Goal: Information Seeking & Learning: Learn about a topic

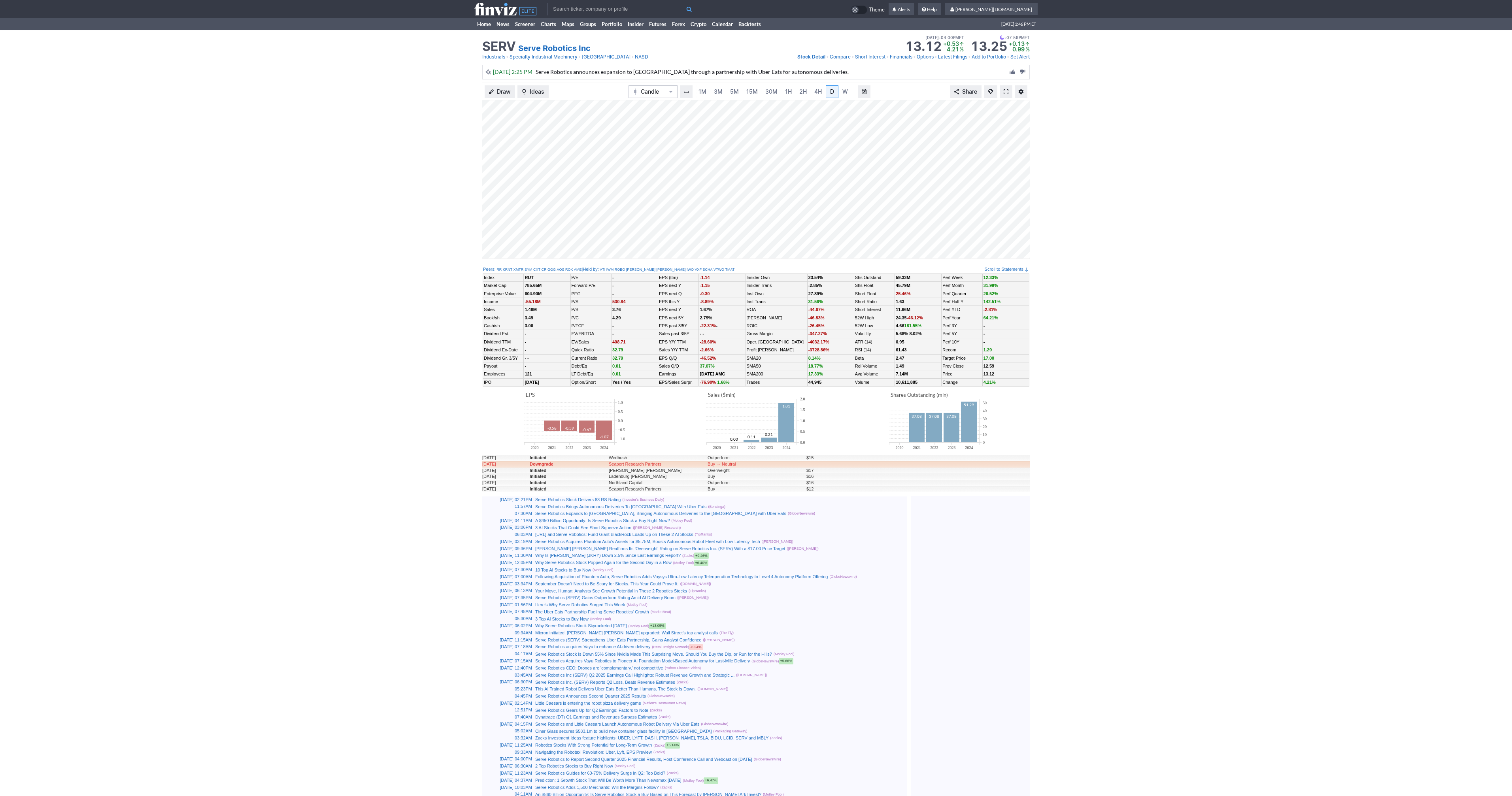
scroll to position [0, 8]
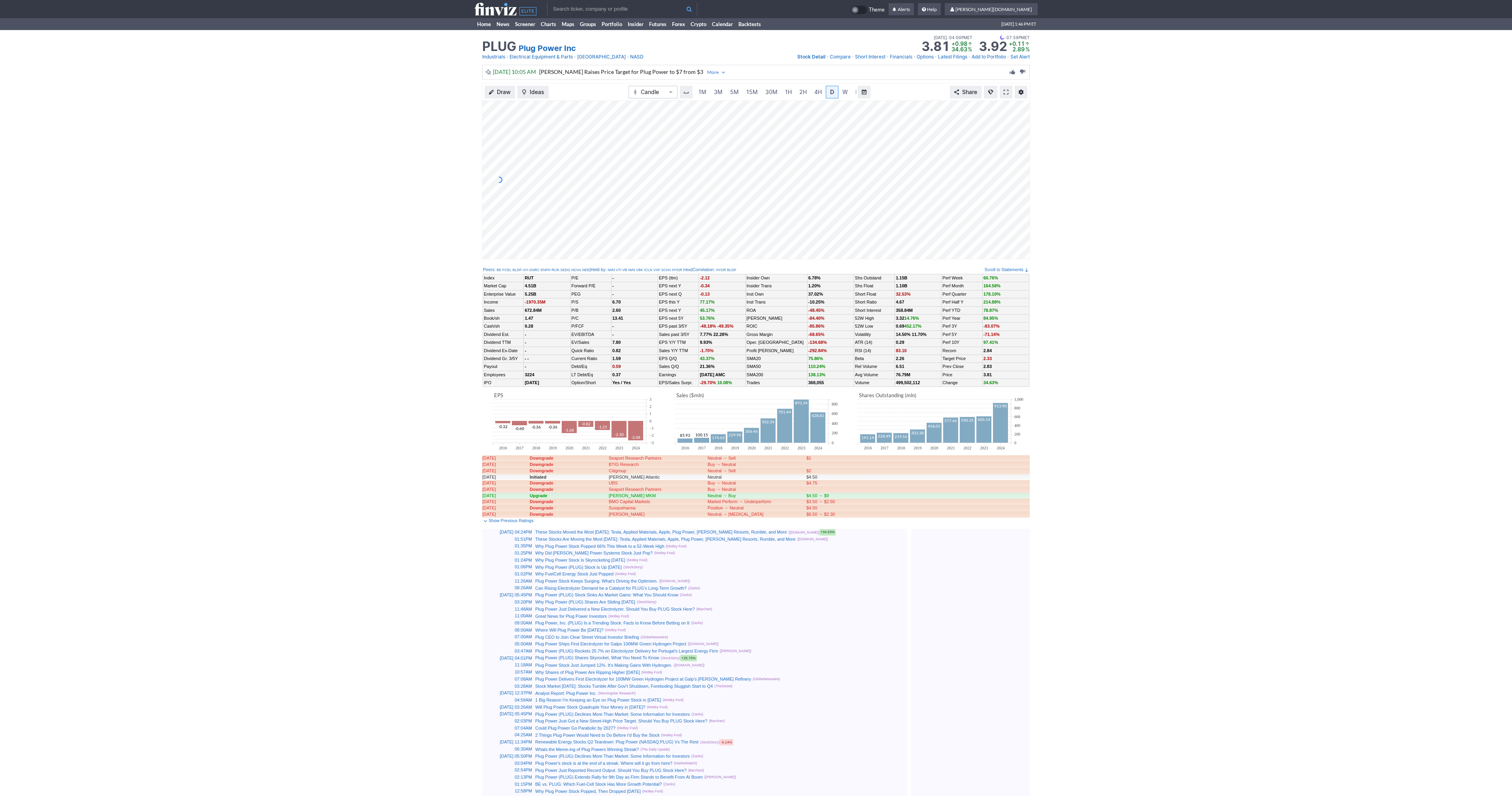
scroll to position [0, 8]
click at [1002, 94] on link at bounding box center [1006, 92] width 13 height 13
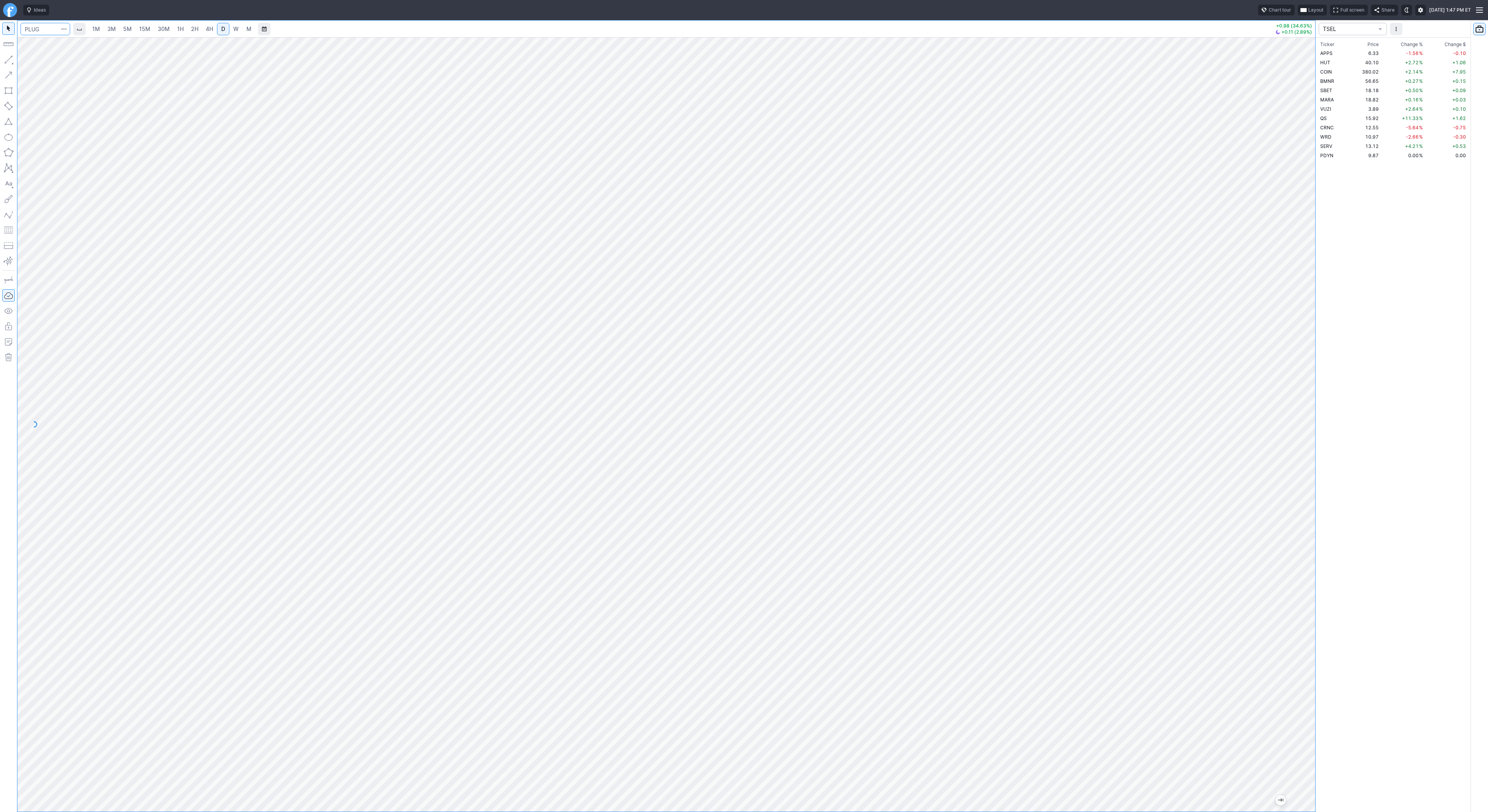
click at [45, 32] on input "Search" at bounding box center [45, 29] width 49 height 13
type input "usas"
click at [27, 62] on button "Line" at bounding box center [42, 61] width 46 height 11
click at [24, 59] on span "button" at bounding box center [24, 61] width 5 height 11
click at [32, 61] on span "Line" at bounding box center [46, 61] width 32 height 8
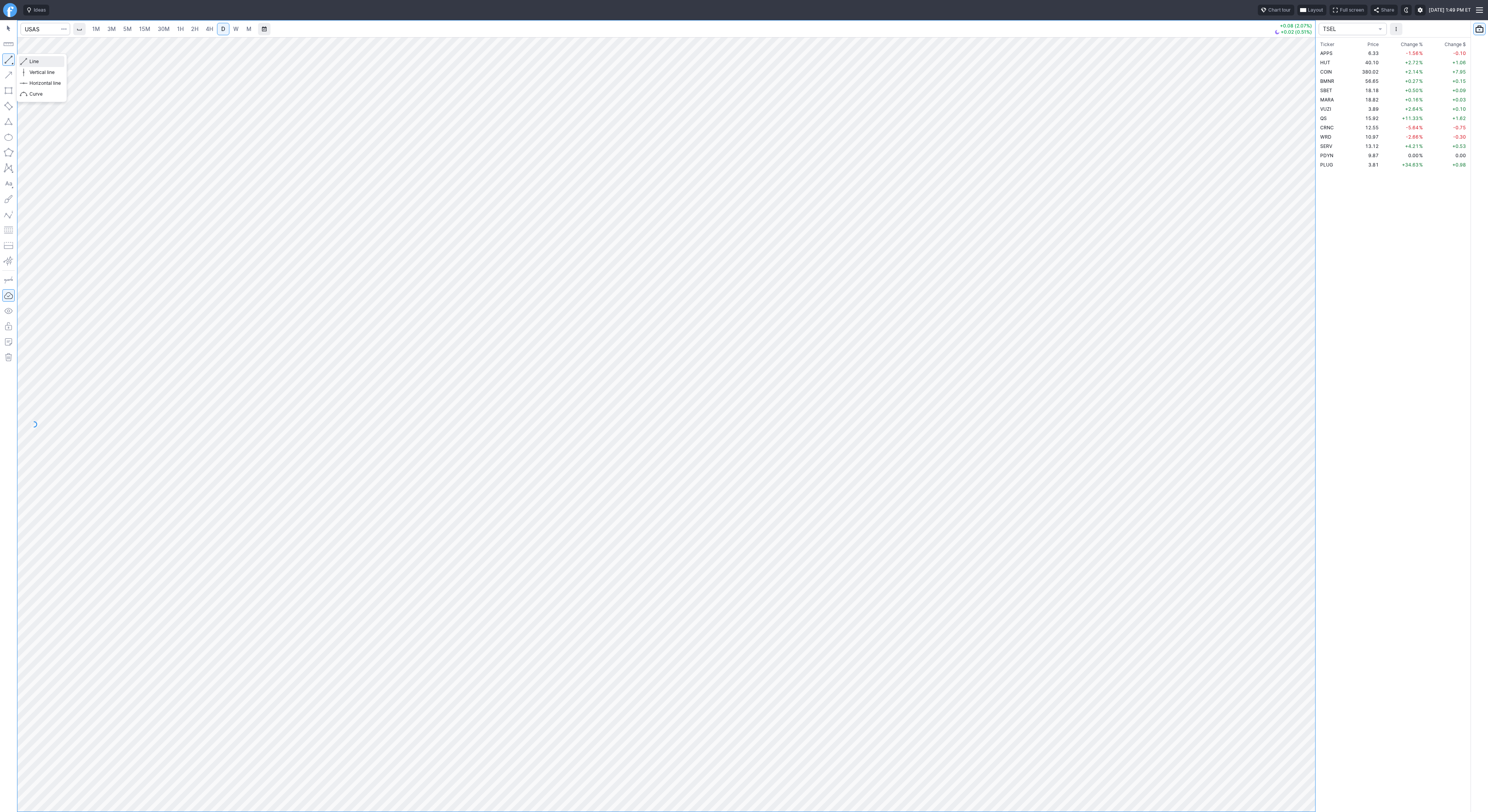
click at [28, 63] on button "Line" at bounding box center [42, 61] width 46 height 11
drag, startPoint x: 5, startPoint y: 54, endPoint x: 40, endPoint y: 93, distance: 52.4
click at [5, 55] on button "button" at bounding box center [9, 59] width 13 height 13
click at [7, 61] on button "button" at bounding box center [9, 59] width 13 height 13
click at [39, 62] on span "Line" at bounding box center [46, 61] width 32 height 8
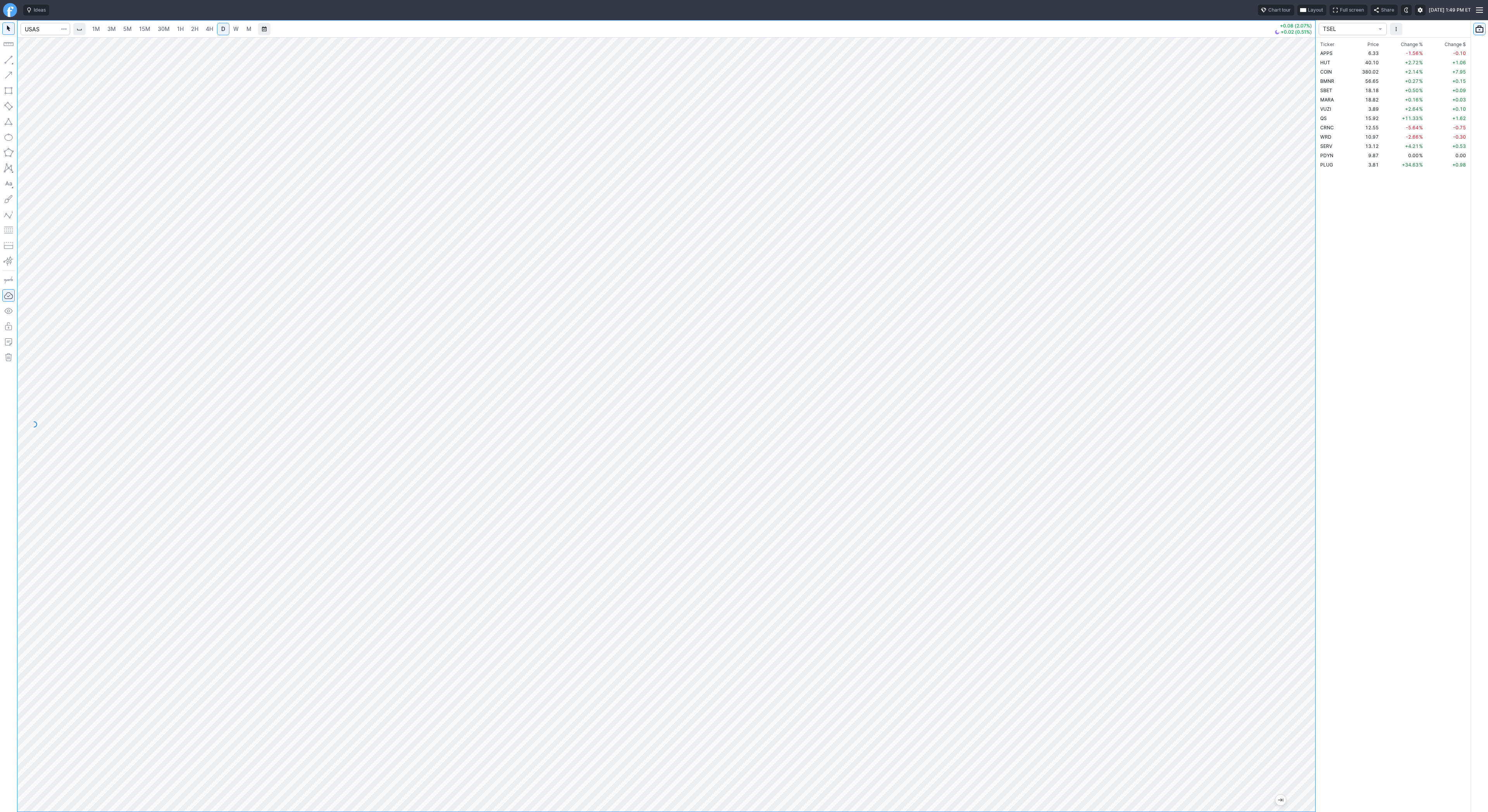
click at [206, 30] on span "4H" at bounding box center [209, 29] width 7 height 7
click at [223, 29] on span "D" at bounding box center [223, 29] width 4 height 7
click at [57, 63] on span "Line" at bounding box center [46, 61] width 32 height 8
click at [30, 23] on input "Search" at bounding box center [45, 29] width 49 height 13
type input "bmnr"
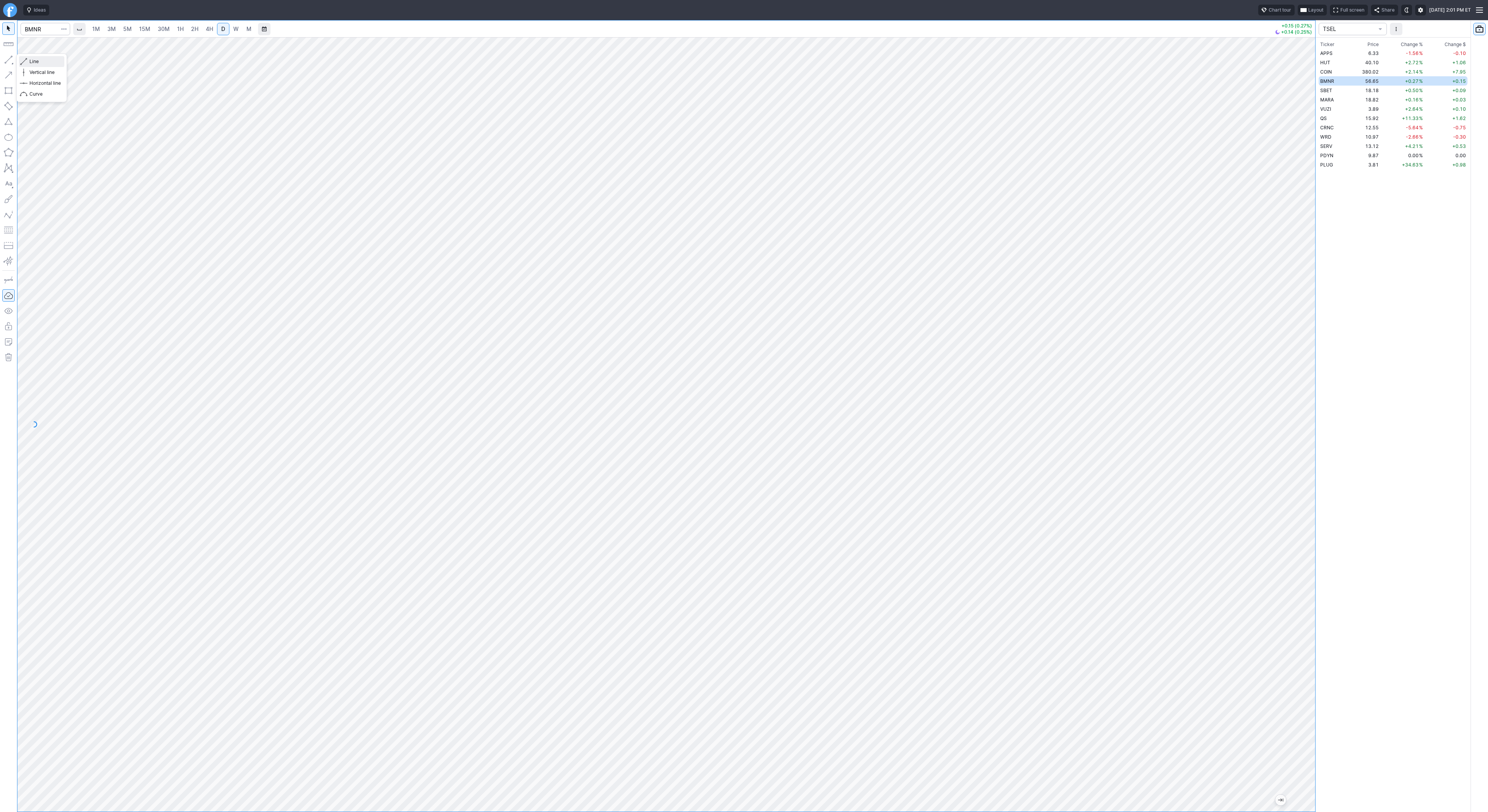
drag, startPoint x: 40, startPoint y: 63, endPoint x: 46, endPoint y: 71, distance: 10.0
click at [40, 64] on span "Line" at bounding box center [46, 61] width 32 height 8
click at [38, 62] on span "Line" at bounding box center [46, 61] width 32 height 8
click at [1224, 375] on div at bounding box center [666, 424] width 1297 height 774
click at [8, 66] on div at bounding box center [9, 416] width 17 height 792
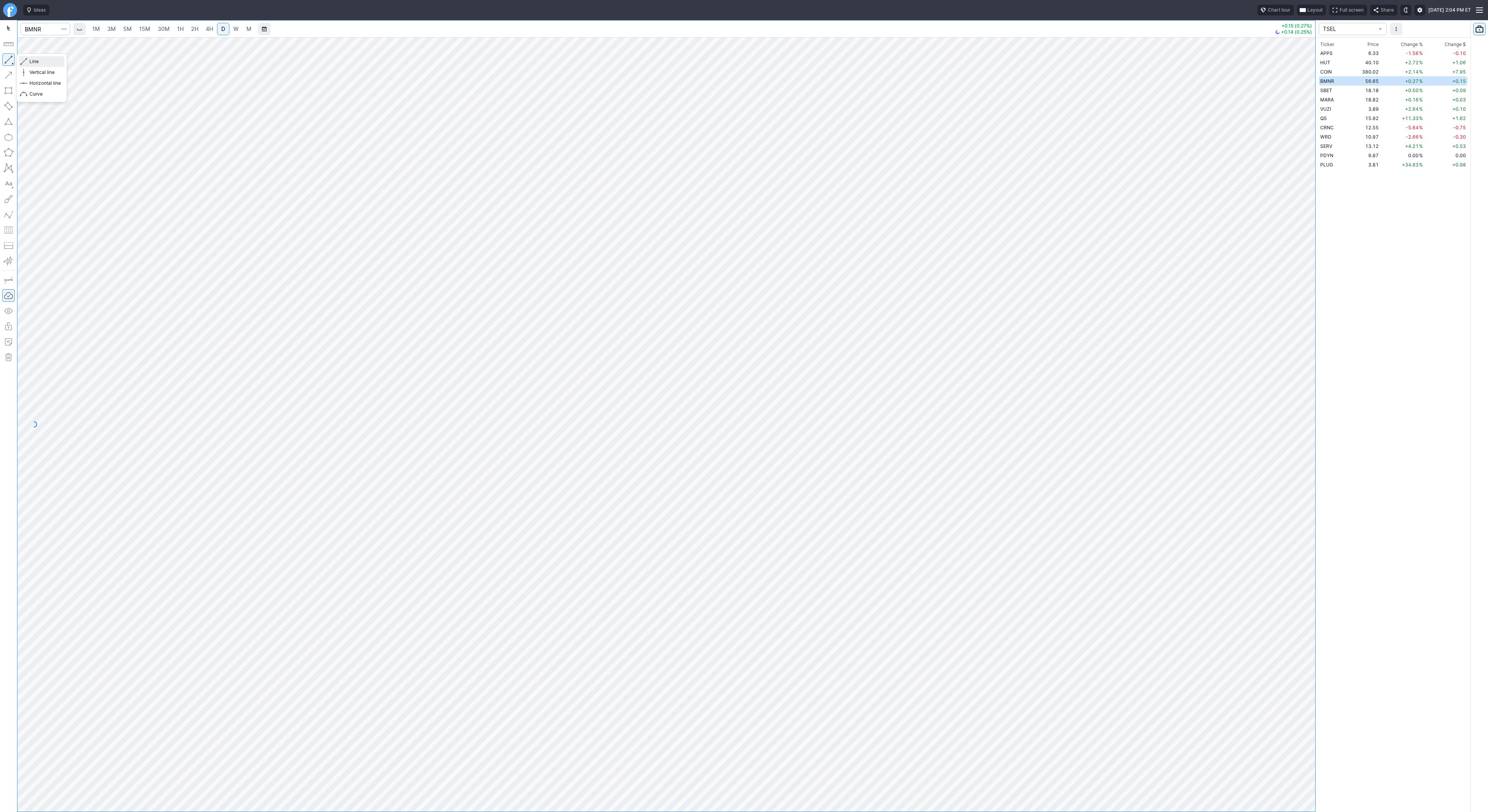
click at [33, 61] on span "Line" at bounding box center [46, 61] width 32 height 8
click at [39, 61] on span "Line" at bounding box center [46, 61] width 32 height 8
click at [500, 453] on div "1M 3M 5M 15M 30M 1H 2H 4H D W M +0.15 (0.27%) +0.14 (0.25%)" at bounding box center [657, 416] width 1315 height 792
click at [188, 29] on link "2H" at bounding box center [195, 29] width 15 height 13
click at [162, 30] on span "30M" at bounding box center [164, 29] width 12 height 7
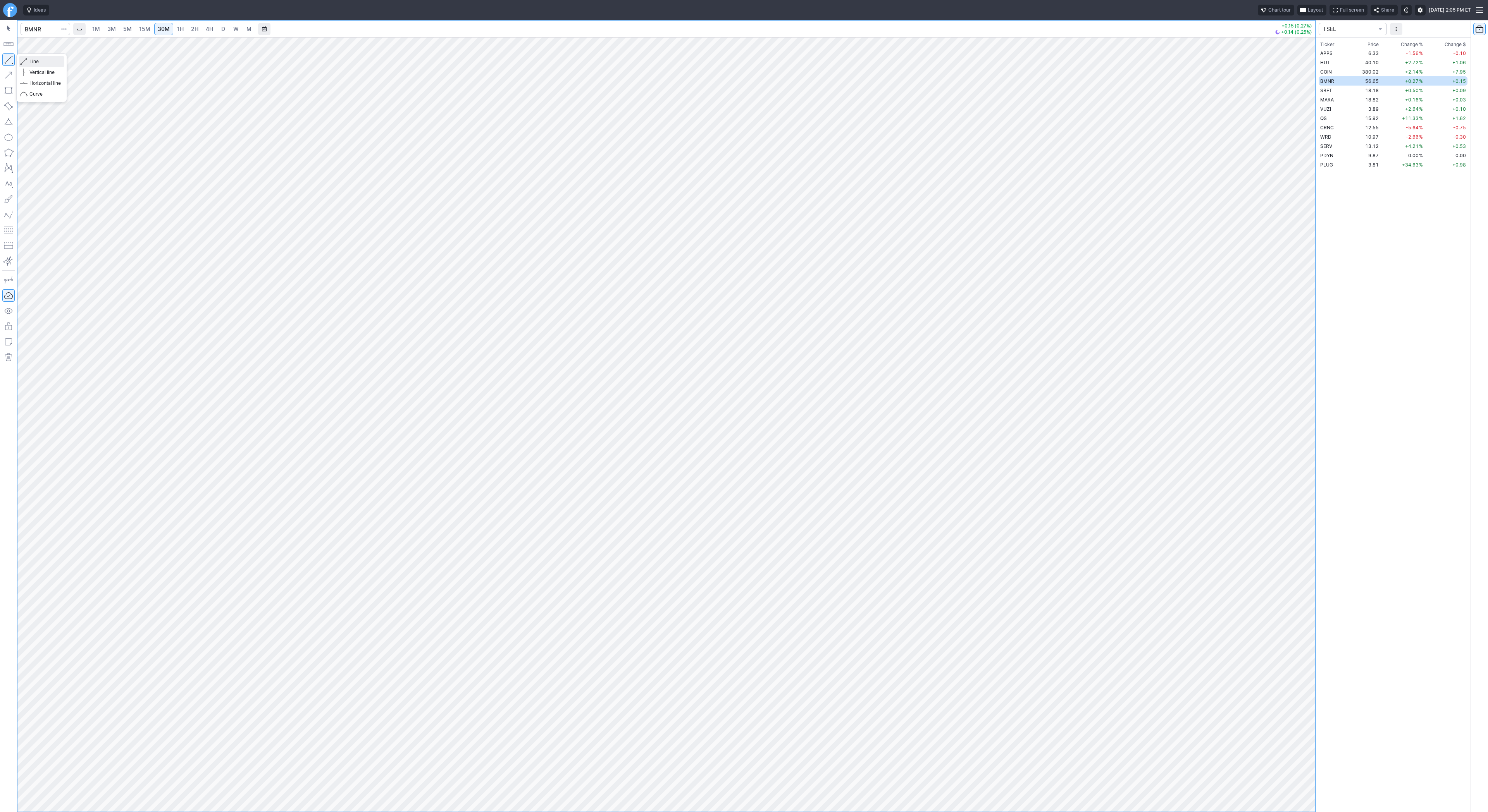
click at [30, 61] on span "Line" at bounding box center [46, 61] width 32 height 8
click at [57, 61] on span "Line" at bounding box center [46, 61] width 32 height 8
click at [23, 63] on span "button" at bounding box center [24, 61] width 5 height 11
drag, startPoint x: 18, startPoint y: 58, endPoint x: 18, endPoint y: 92, distance: 34.0
click at [18, 73] on div "Line Vertical line Horizontal line Curve" at bounding box center [42, 78] width 50 height 48
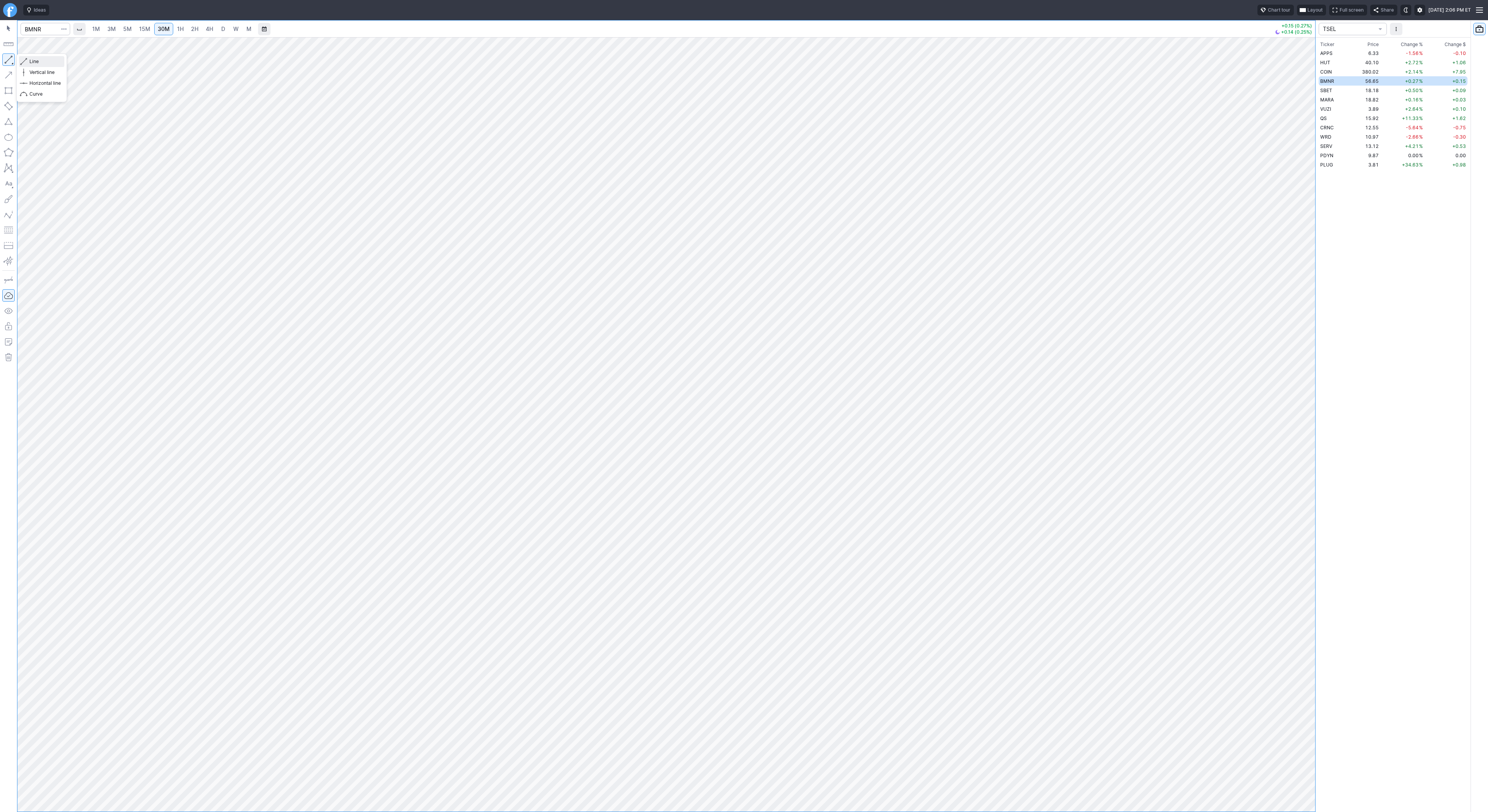
drag, startPoint x: 33, startPoint y: 61, endPoint x: 28, endPoint y: 77, distance: 16.8
click at [33, 61] on span "Line" at bounding box center [46, 61] width 32 height 8
drag, startPoint x: 32, startPoint y: 59, endPoint x: 42, endPoint y: 92, distance: 34.5
click at [32, 62] on span "Line" at bounding box center [46, 61] width 32 height 8
drag, startPoint x: 1310, startPoint y: 247, endPoint x: 1319, endPoint y: 297, distance: 50.8
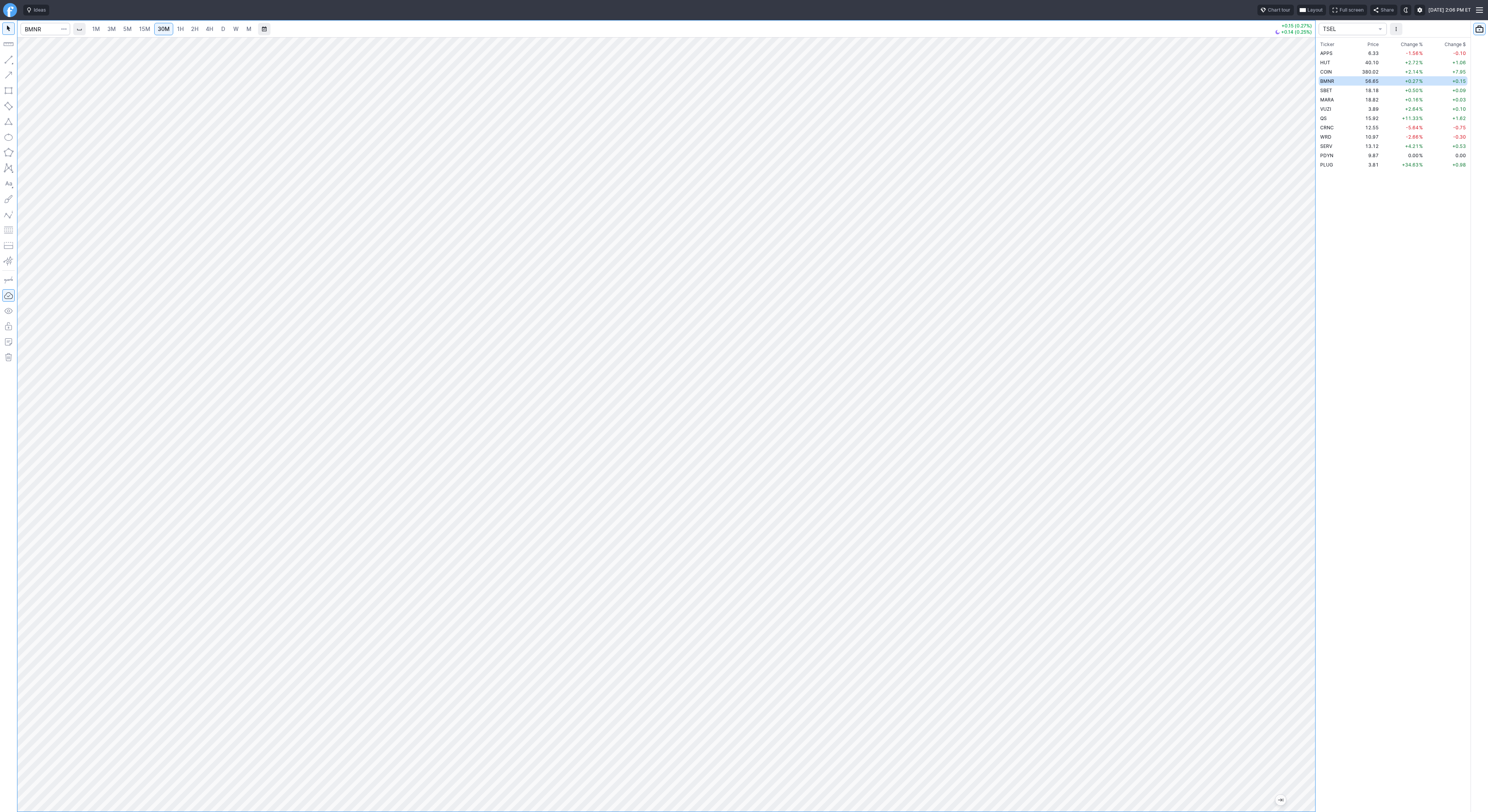
click at [1319, 297] on div "1M 3M 5M 15M 30M 1H 2H 4H D W M +0.15 (0.27%) +0.14 (0.25%) TSEL Ticker Price C…" at bounding box center [744, 416] width 1488 height 792
drag, startPoint x: 1312, startPoint y: 313, endPoint x: 1307, endPoint y: 364, distance: 51.2
click at [1308, 364] on div at bounding box center [1307, 422] width 16 height 755
click at [12, 61] on button "button" at bounding box center [9, 59] width 13 height 13
drag, startPoint x: 1309, startPoint y: 333, endPoint x: 1304, endPoint y: 352, distance: 19.6
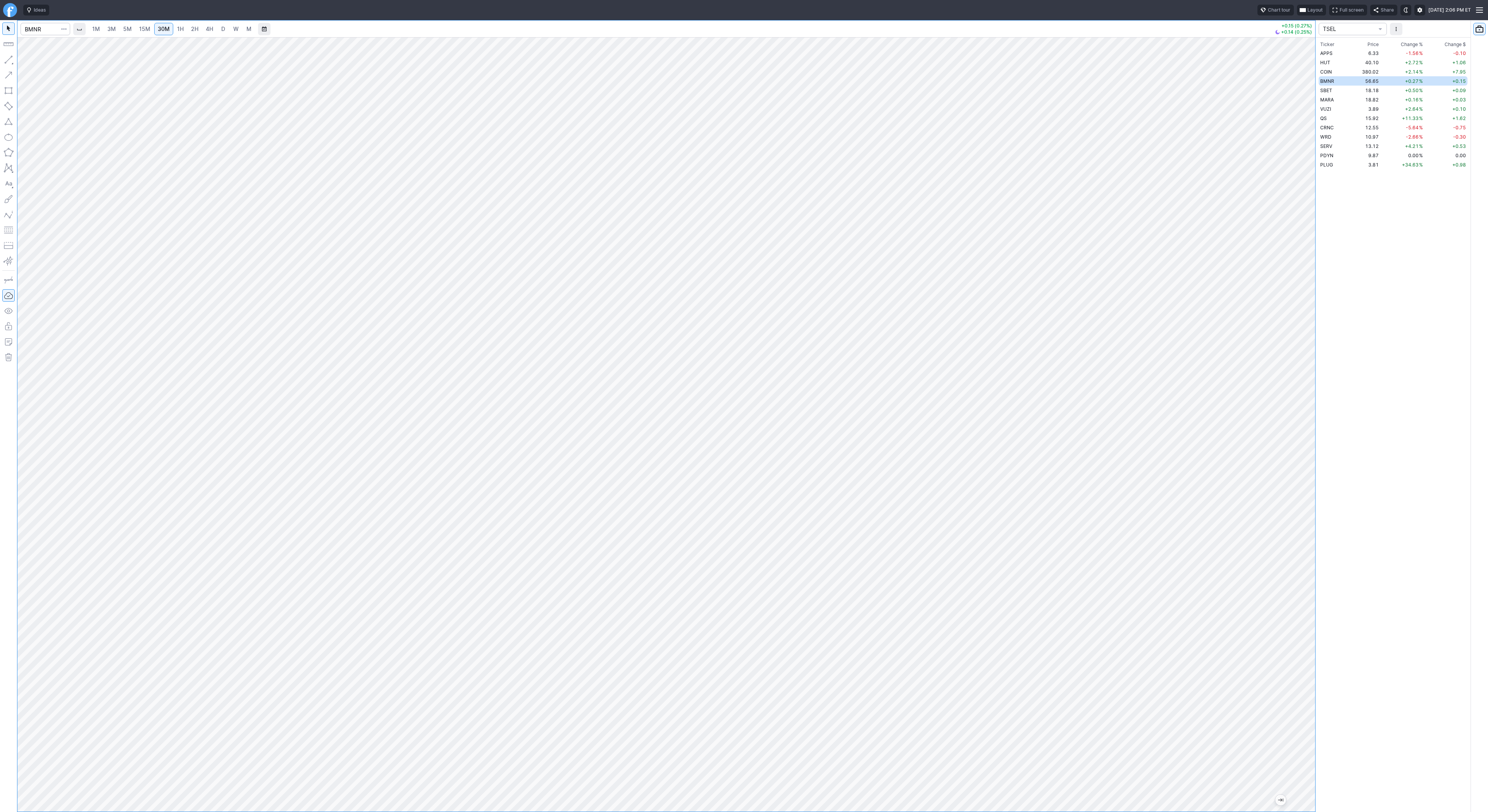
click at [1306, 359] on div at bounding box center [1307, 422] width 16 height 755
click at [30, 61] on span "Line" at bounding box center [46, 61] width 32 height 8
click at [32, 59] on span "Line" at bounding box center [46, 61] width 32 height 8
click at [44, 31] on input "Search" at bounding box center [45, 29] width 49 height 13
type input "fig"
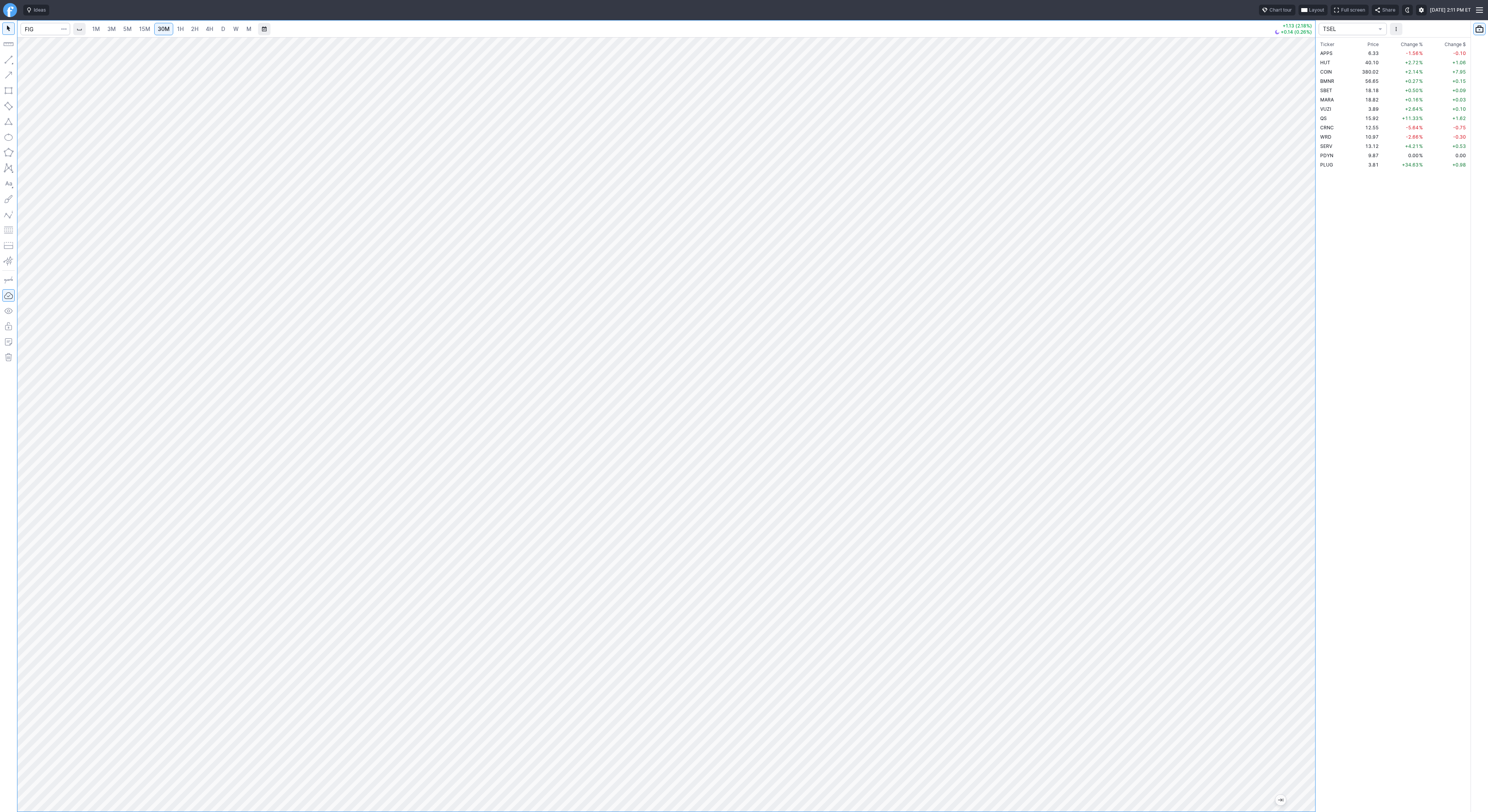
click at [195, 31] on span "2H" at bounding box center [194, 29] width 7 height 7
click at [12, 62] on button "button" at bounding box center [9, 59] width 13 height 13
click at [211, 28] on span "4H" at bounding box center [209, 29] width 7 height 7
click at [46, 57] on button "Line" at bounding box center [42, 61] width 46 height 11
click at [39, 26] on input "Search" at bounding box center [45, 29] width 49 height 13
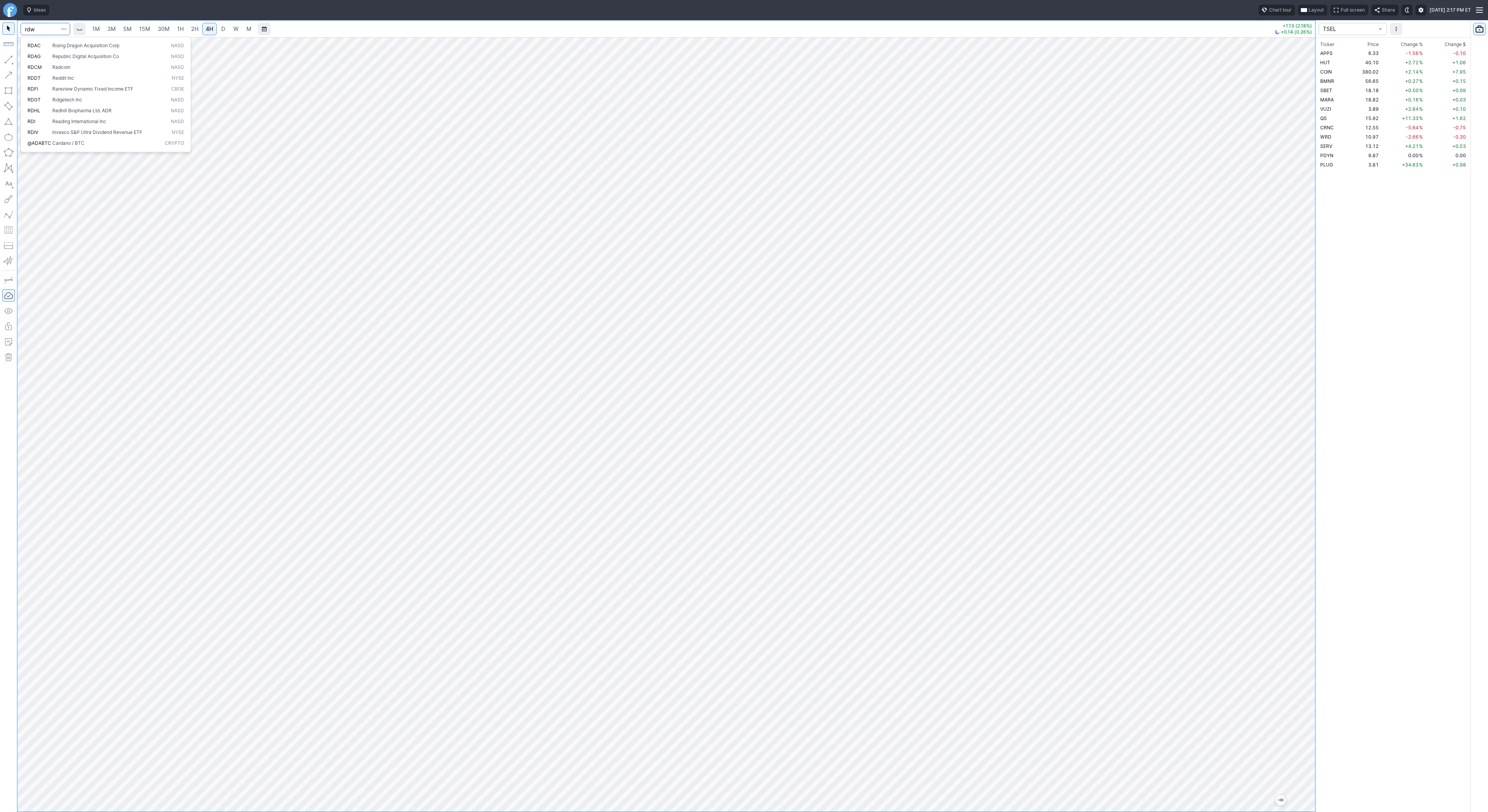
type input "rdw"
drag, startPoint x: 1304, startPoint y: 422, endPoint x: 1314, endPoint y: 619, distance: 197.3
click at [1314, 619] on div at bounding box center [1307, 422] width 16 height 755
click at [30, 57] on span "Line" at bounding box center [46, 61] width 32 height 8
click at [39, 26] on input "Search" at bounding box center [45, 29] width 49 height 13
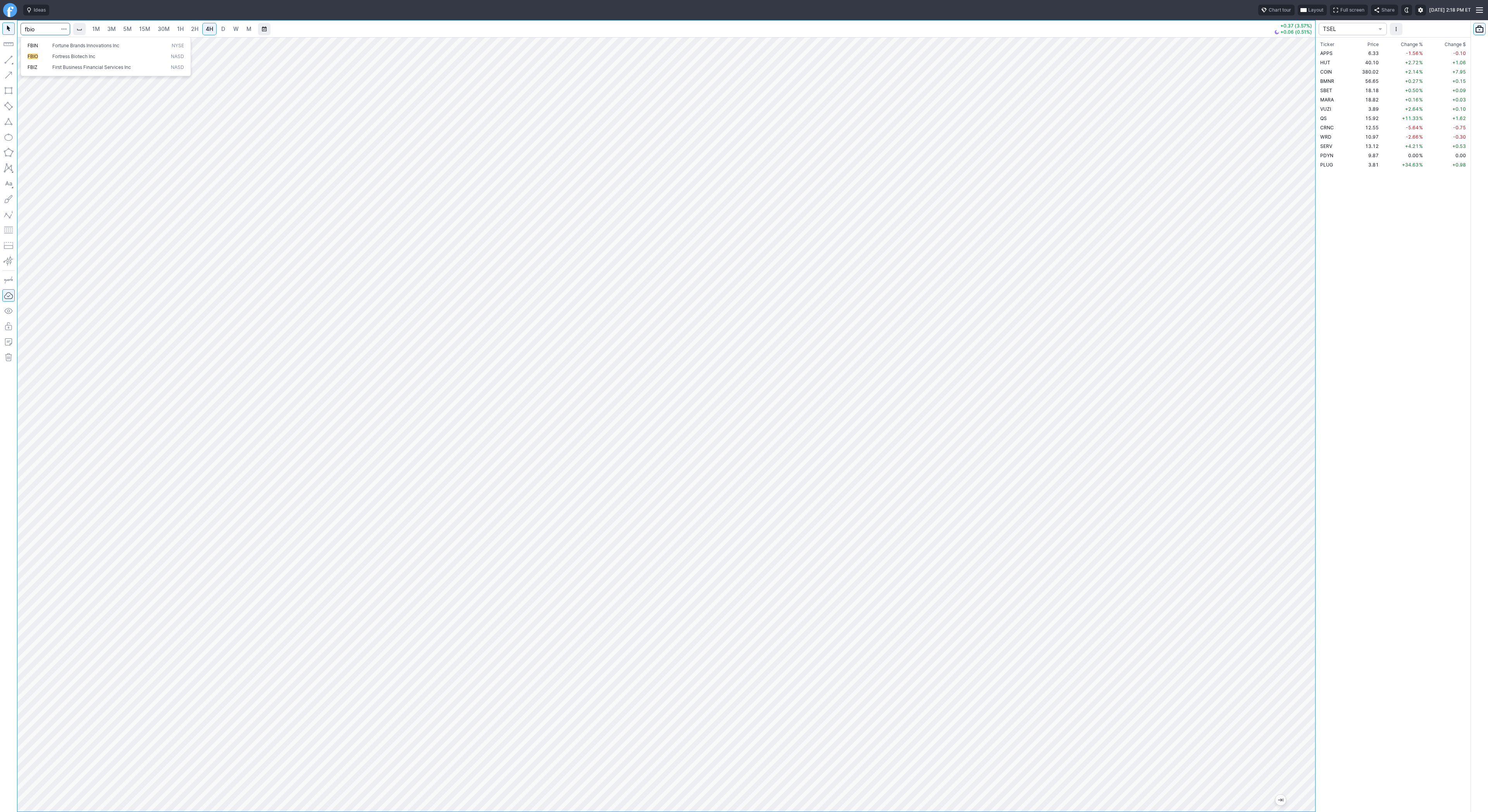
type input "fbio"
click at [221, 28] on span "D" at bounding box center [223, 29] width 4 height 7
drag, startPoint x: 30, startPoint y: 61, endPoint x: 30, endPoint y: 65, distance: 4.0
click at [30, 61] on span "Line" at bounding box center [46, 61] width 32 height 8
drag, startPoint x: 33, startPoint y: 61, endPoint x: 48, endPoint y: 74, distance: 19.8
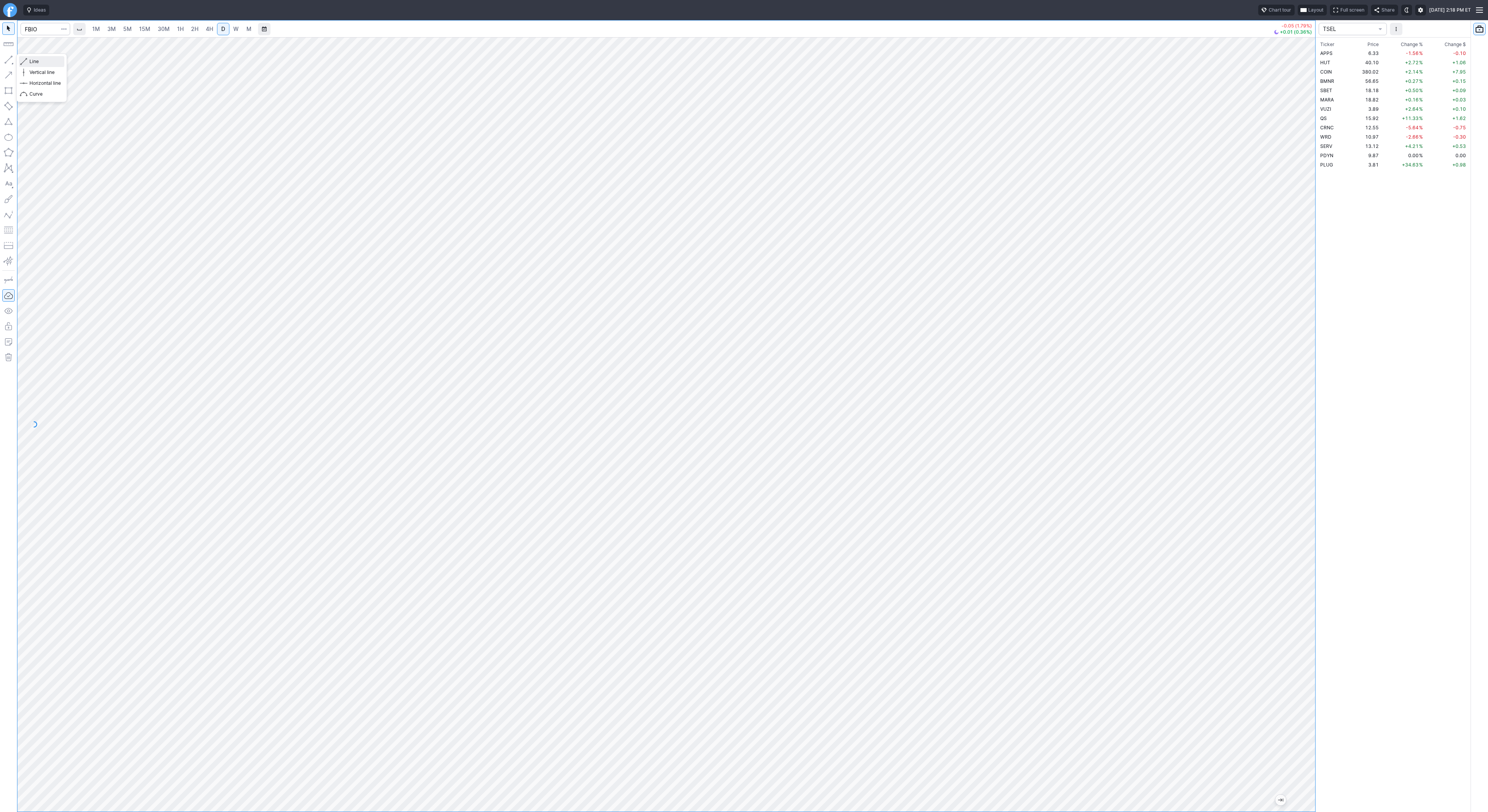
click at [37, 65] on span "Line" at bounding box center [46, 61] width 32 height 8
click at [46, 63] on span "Line" at bounding box center [46, 61] width 32 height 8
click at [9, 61] on button "button" at bounding box center [9, 59] width 13 height 13
drag, startPoint x: 7, startPoint y: 55, endPoint x: 11, endPoint y: 79, distance: 24.3
click at [7, 57] on button "button" at bounding box center [9, 59] width 13 height 13
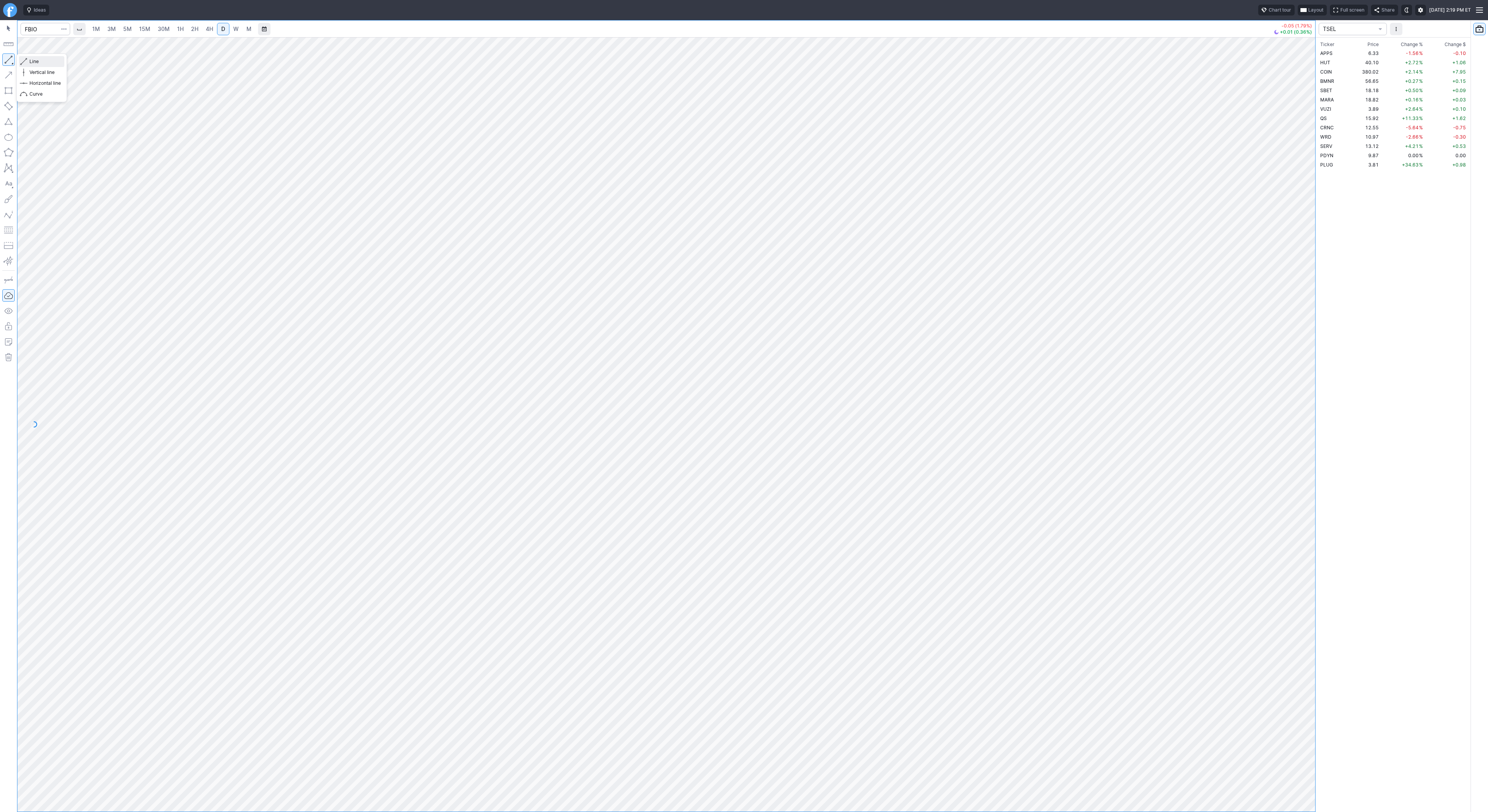
click at [33, 59] on span "Line" at bounding box center [46, 61] width 32 height 8
click at [48, 31] on input "Search" at bounding box center [45, 29] width 49 height 13
type input "grpn"
click at [1319, 622] on div "1M 3M 5M 15M 30M 1H 2H 4H D W M +0.46 (2.04%) TSEL Ticker Price Chg.% Change % …" at bounding box center [744, 416] width 1488 height 792
click at [32, 63] on span "Line" at bounding box center [46, 61] width 32 height 8
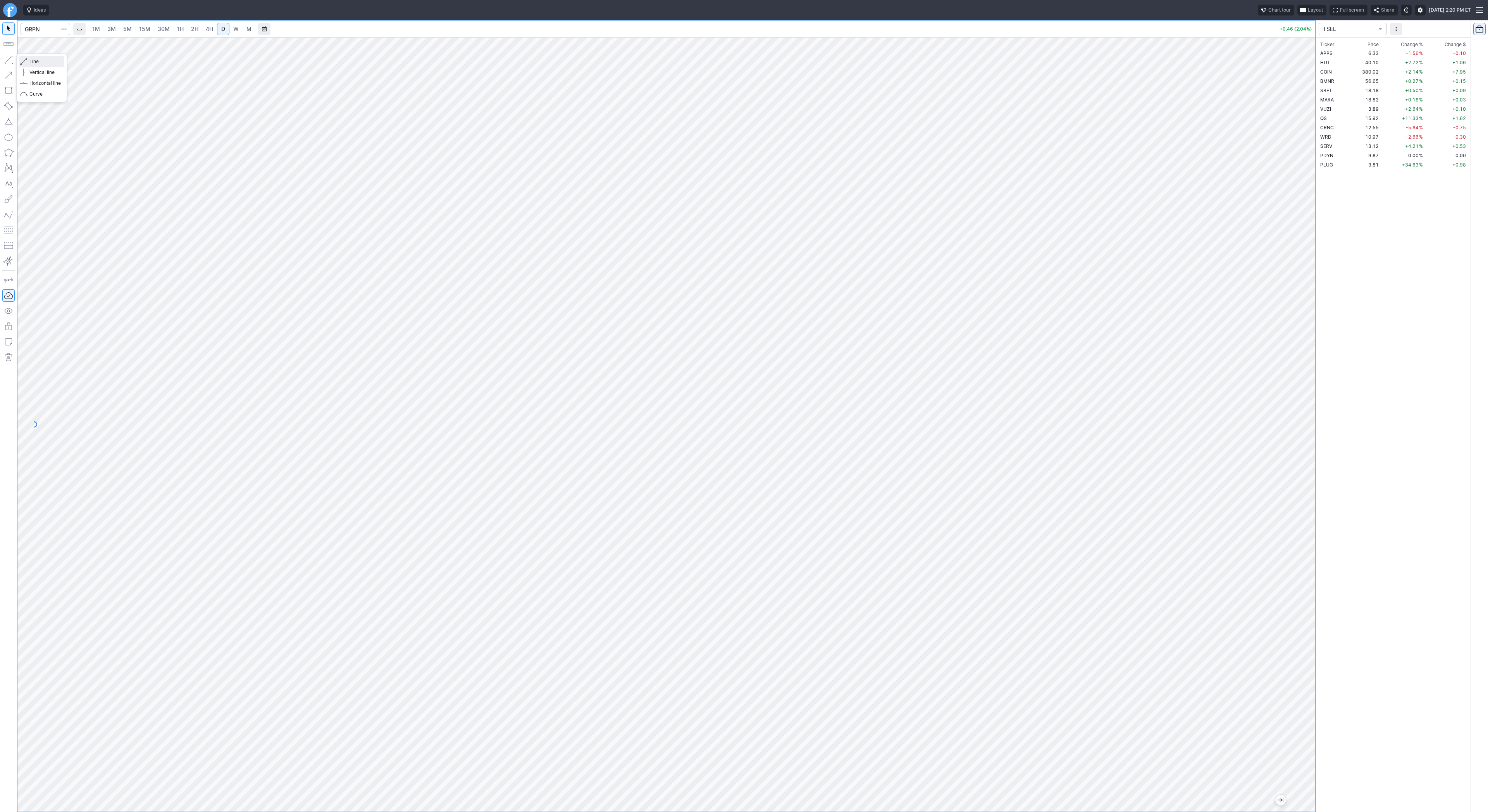
click at [39, 61] on span "Line" at bounding box center [46, 61] width 32 height 8
click at [36, 61] on span "Line" at bounding box center [46, 61] width 32 height 8
click at [44, 61] on span "Line" at bounding box center [46, 61] width 32 height 8
drag, startPoint x: 7, startPoint y: 57, endPoint x: 9, endPoint y: 64, distance: 7.3
click at [7, 59] on button "button" at bounding box center [9, 59] width 13 height 13
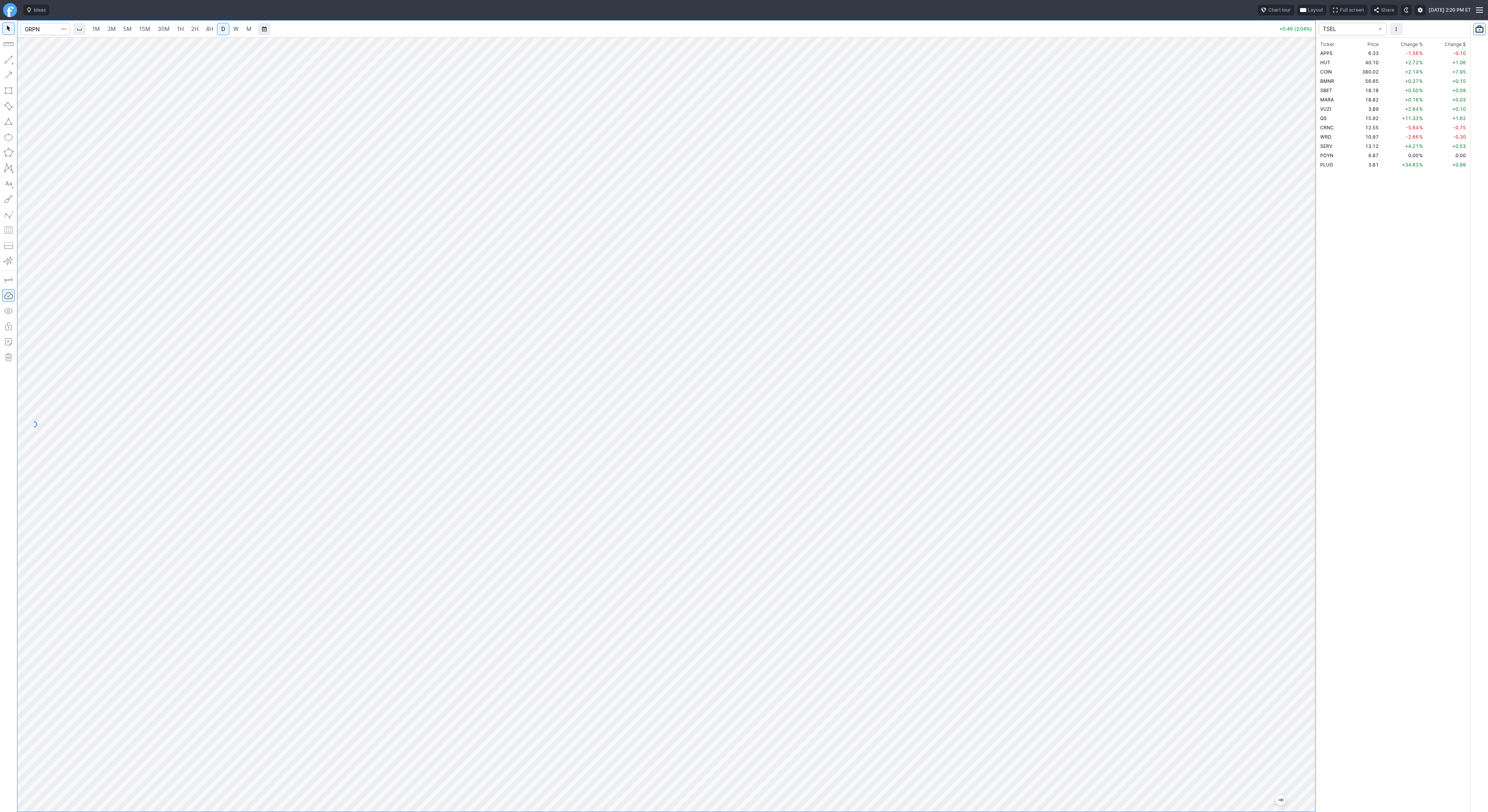
click at [6, 59] on button "button" at bounding box center [9, 59] width 13 height 13
click at [24, 28] on input "Search" at bounding box center [45, 29] width 49 height 13
type input "sofu"
type input "sofi"
type input "coin"
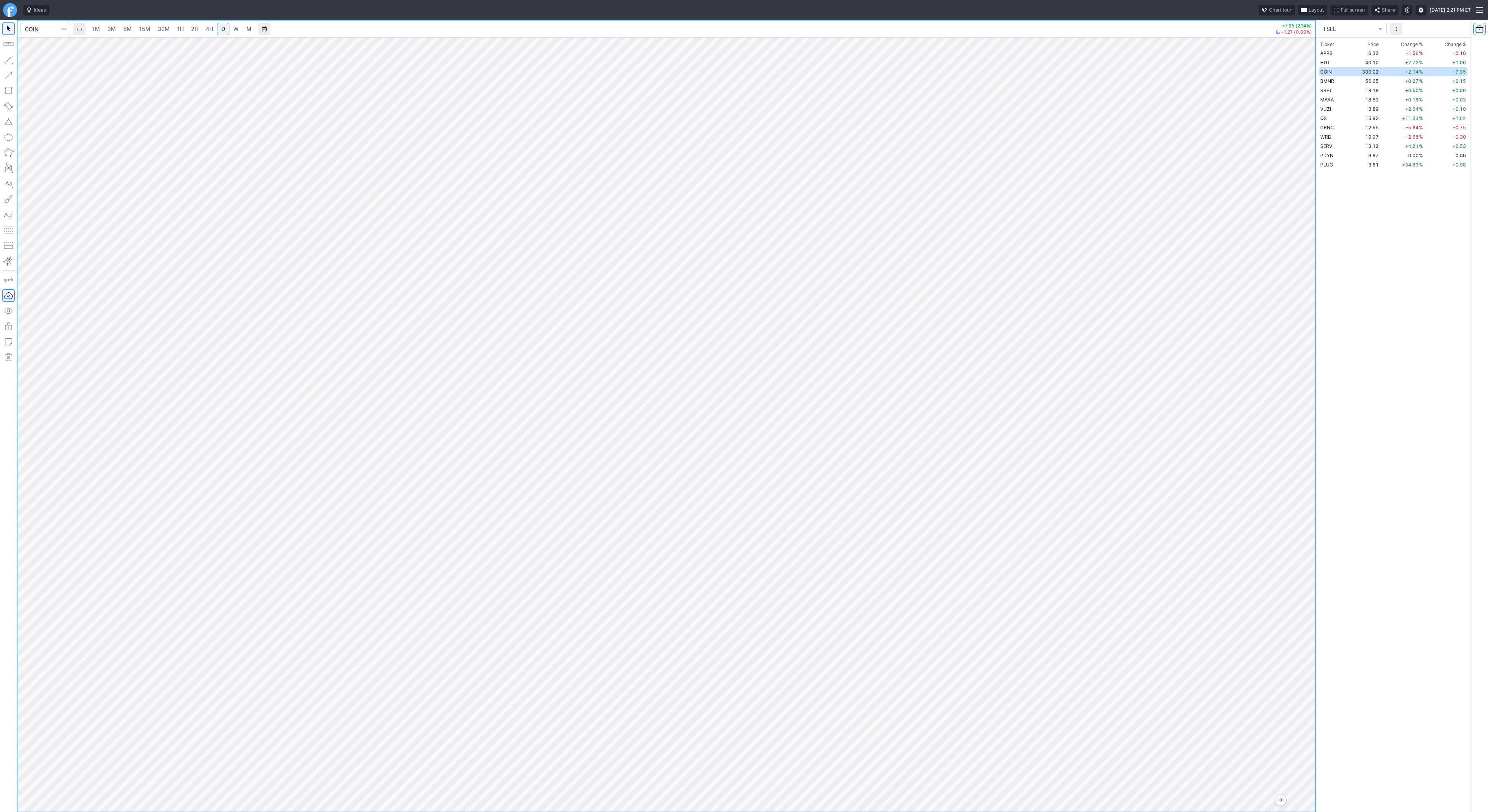
drag, startPoint x: 1307, startPoint y: 221, endPoint x: 1312, endPoint y: 316, distance: 95.1
click at [1316, 321] on div "1M 3M 5M 15M 30M 1H 2H 4H D W M +7.95 (2.14%) -1.27 (0.33%) TSEL Ticker Price C…" at bounding box center [744, 416] width 1488 height 792
click at [32, 59] on span "Line" at bounding box center [46, 61] width 32 height 8
click at [10, 57] on button "button" at bounding box center [9, 59] width 13 height 13
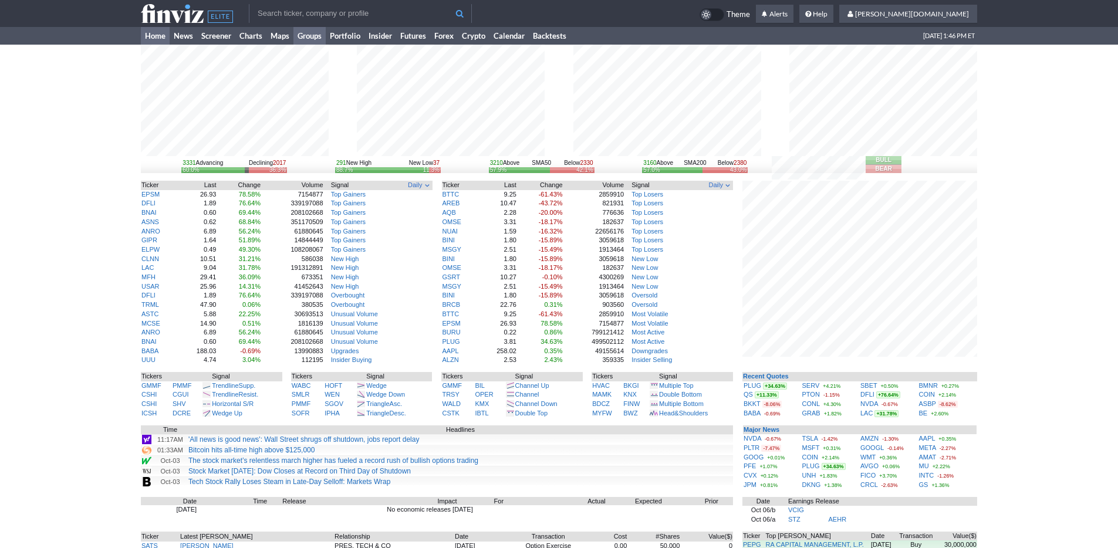
click at [320, 32] on link "Groups" at bounding box center [310, 36] width 32 height 18
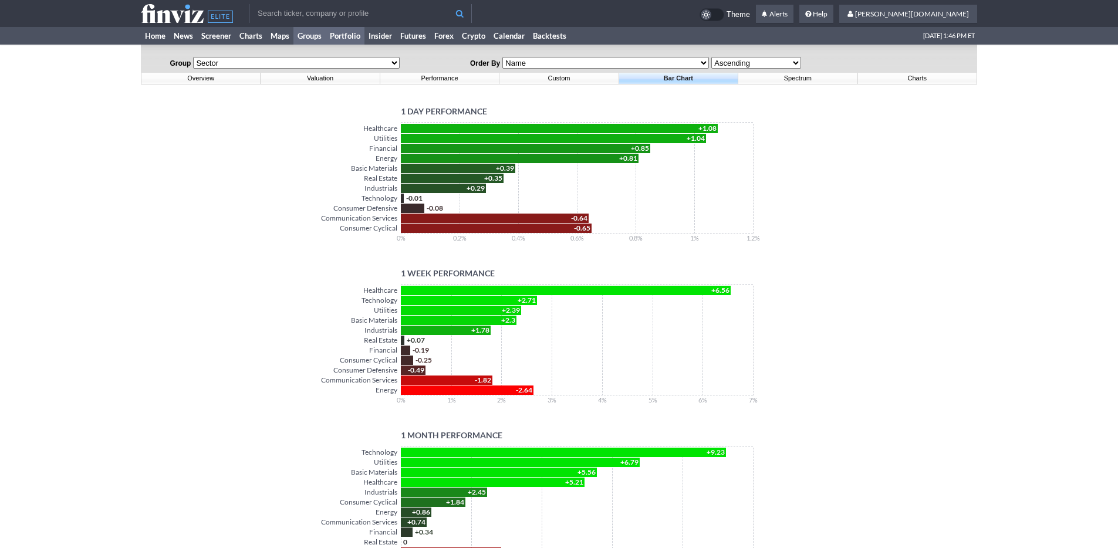
click at [339, 35] on link "Portfolio" at bounding box center [345, 36] width 39 height 18
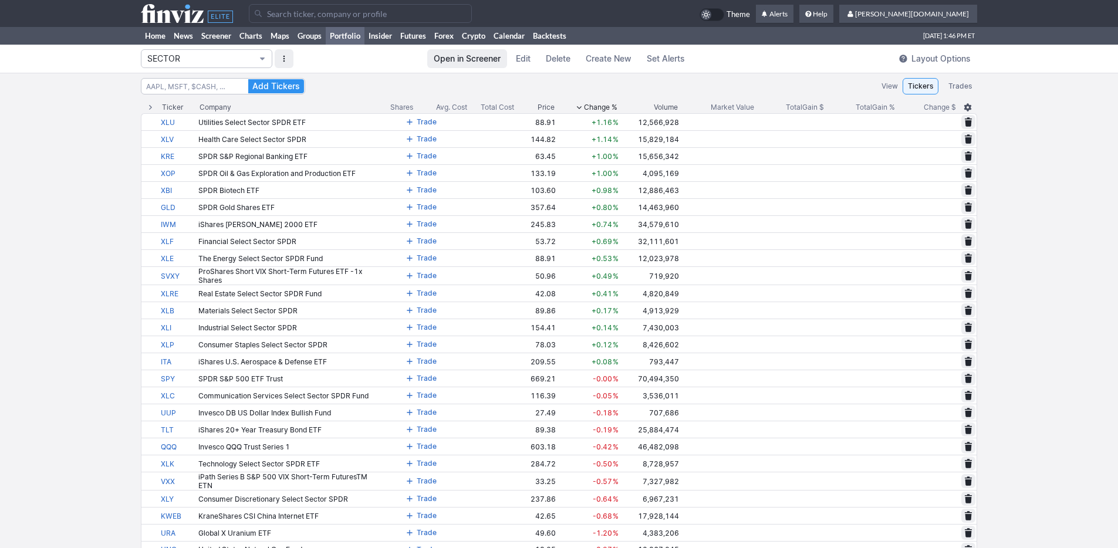
click at [218, 66] on button "SECTOR" at bounding box center [207, 58] width 132 height 19
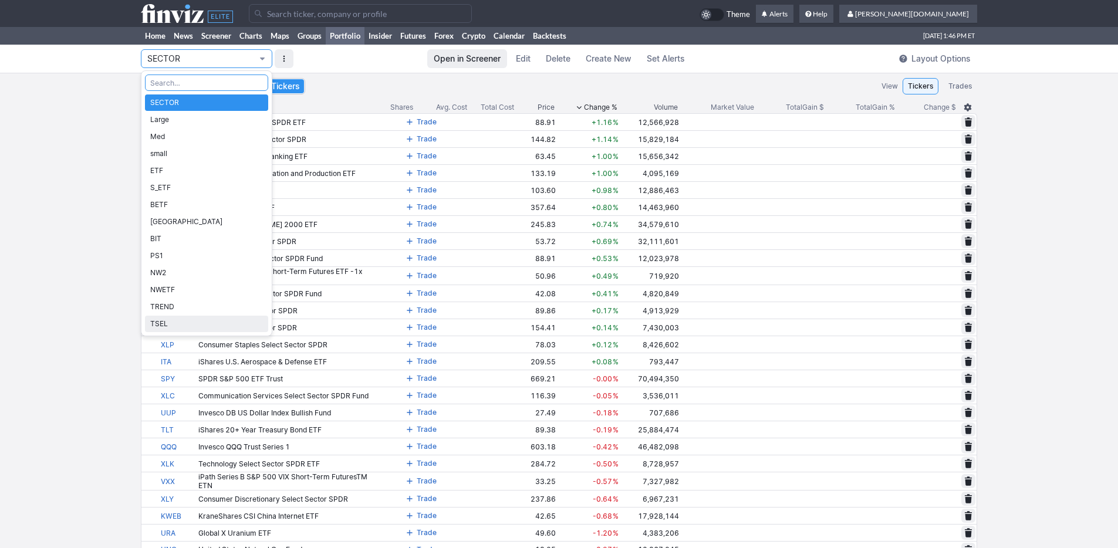
click at [213, 318] on link "TSEL" at bounding box center [206, 324] width 123 height 16
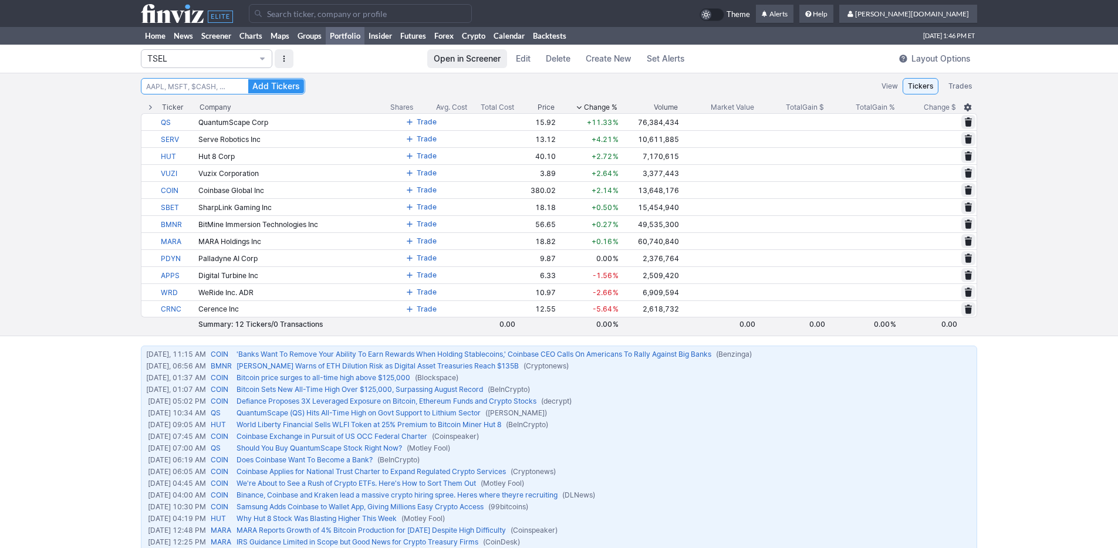
click at [208, 85] on input at bounding box center [223, 86] width 164 height 16
type input "plug"
click at [248, 79] on button "Add Tickers" at bounding box center [276, 86] width 56 height 14
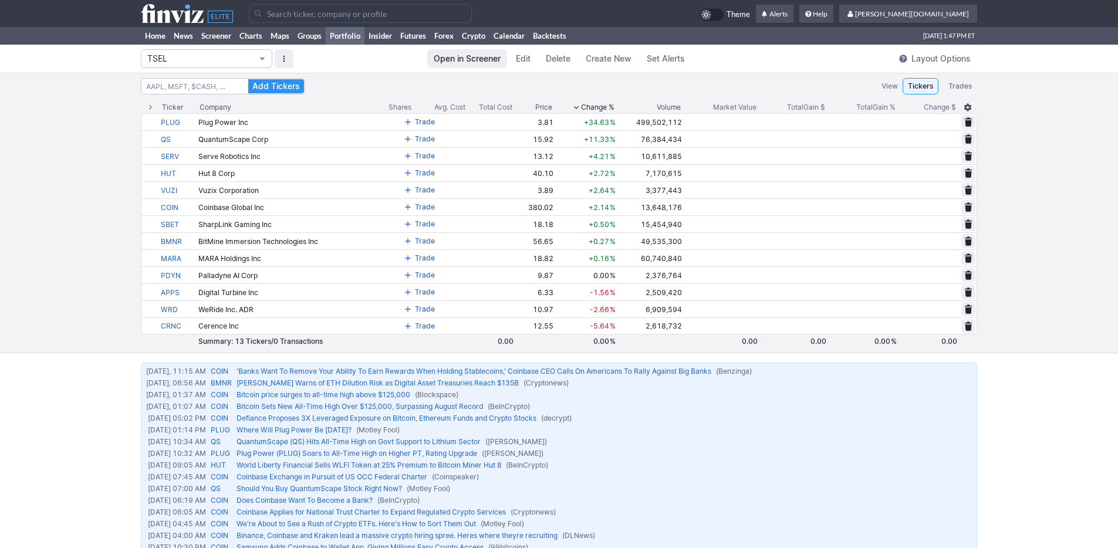
click at [213, 61] on span "TSEL" at bounding box center [200, 59] width 107 height 12
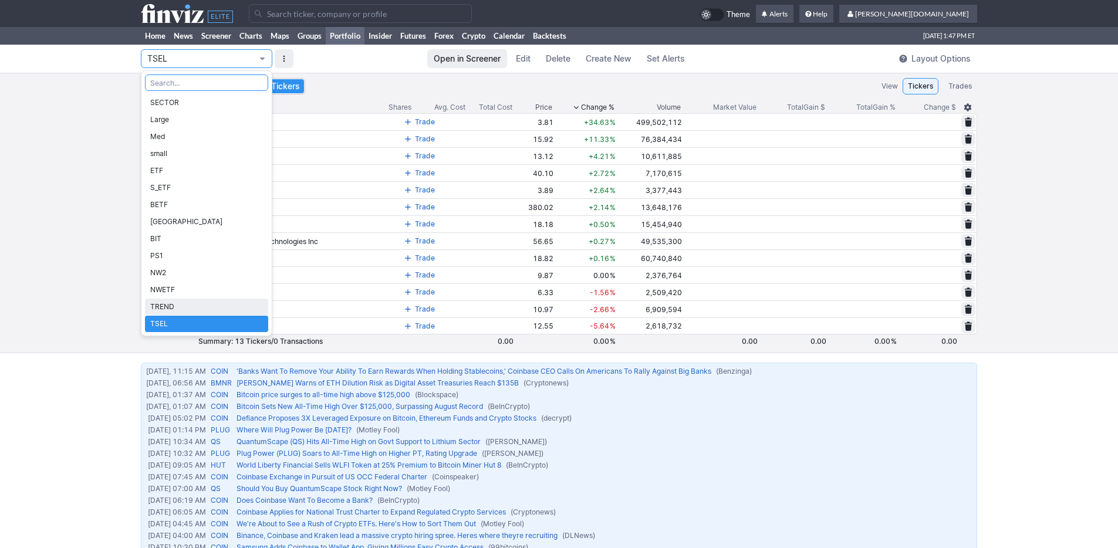
click at [202, 312] on span "TREND" at bounding box center [206, 307] width 113 height 12
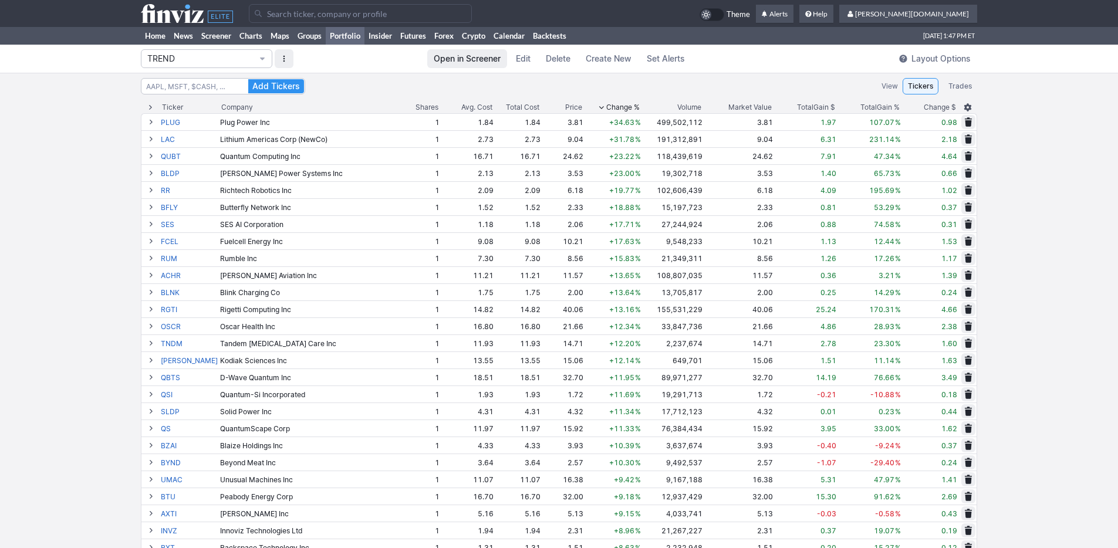
click at [881, 107] on div "Total Gain %" at bounding box center [880, 108] width 39 height 12
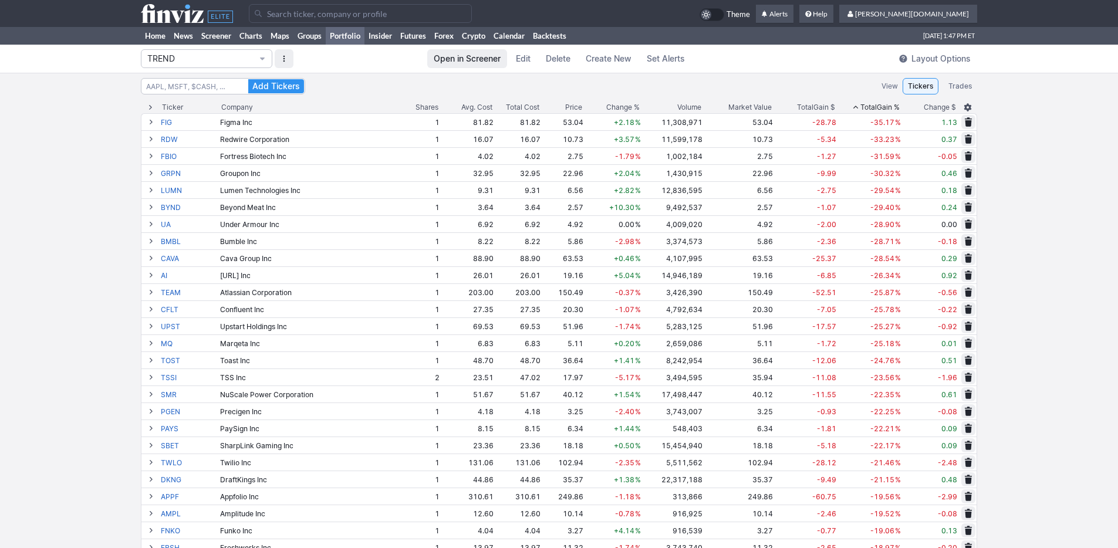
click at [881, 107] on div "Total Gain %" at bounding box center [880, 108] width 39 height 12
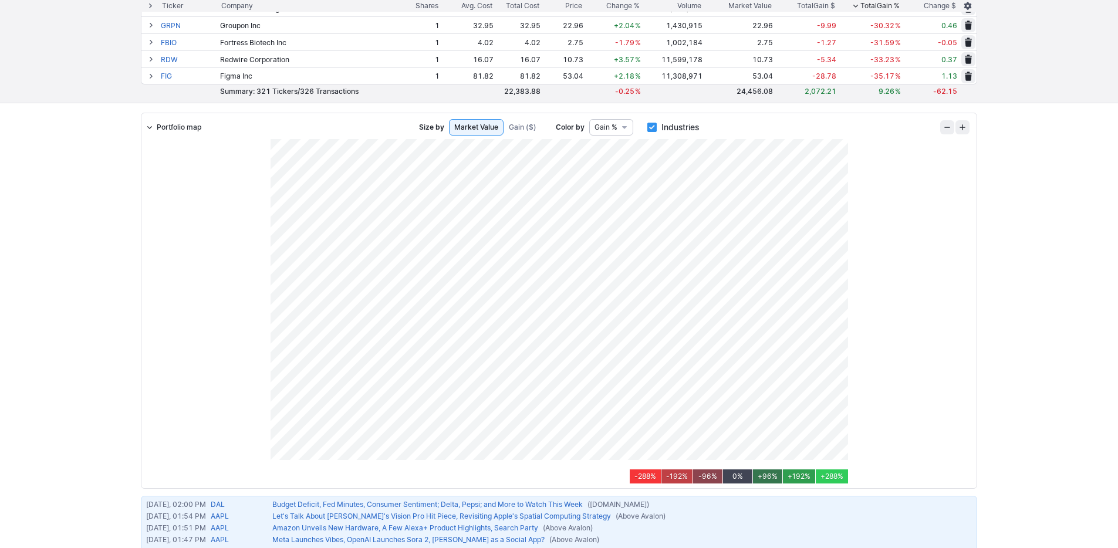
scroll to position [5205, 0]
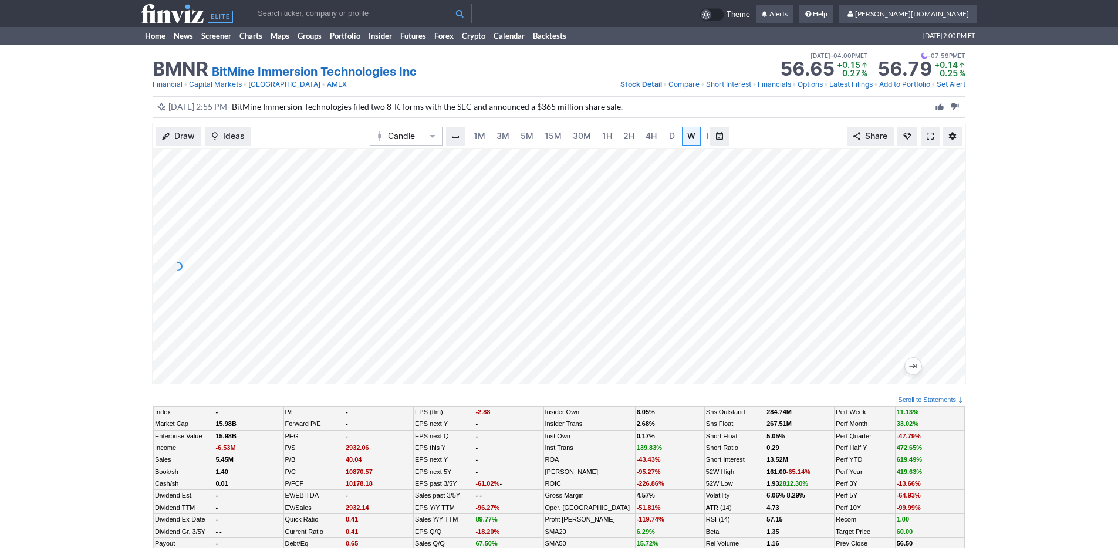
scroll to position [0, 12]
